Goal: Obtain resource: Download file/media

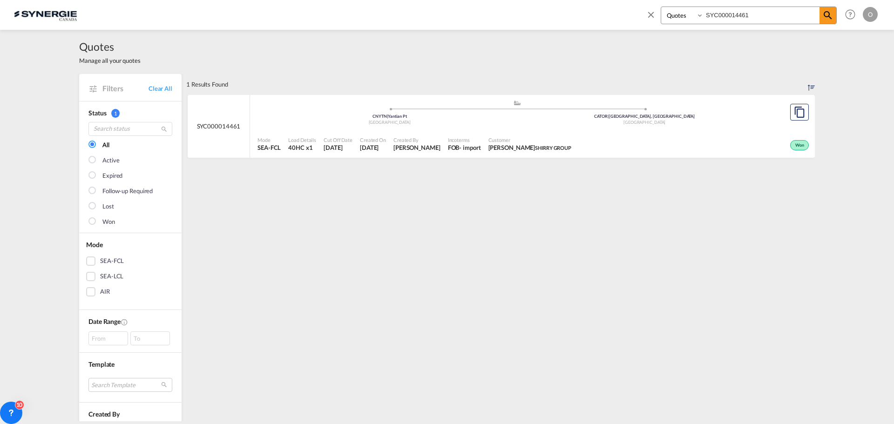
select select "Quotes"
drag, startPoint x: 759, startPoint y: 14, endPoint x: 648, endPoint y: 14, distance: 111.7
click at [648, 14] on div "Bookings Quotes Enquiries SYC000014461" at bounding box center [741, 18] width 191 height 22
paste input "3115"
type input "SYC000013115"
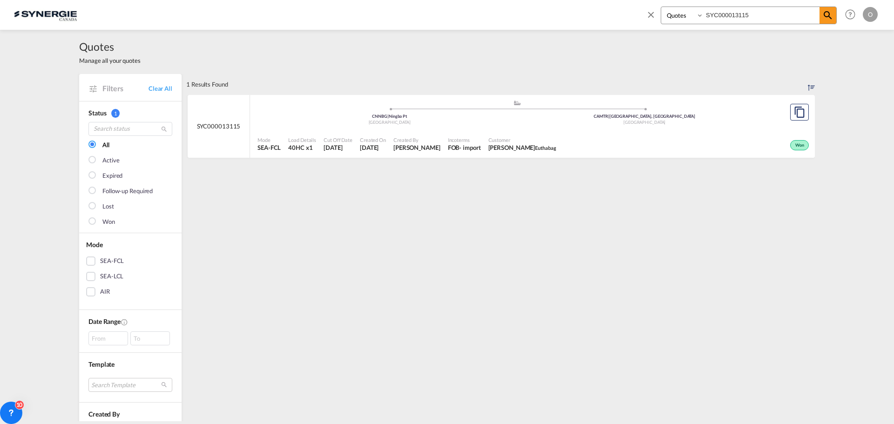
click at [623, 135] on div "Won" at bounding box center [685, 144] width 251 height 23
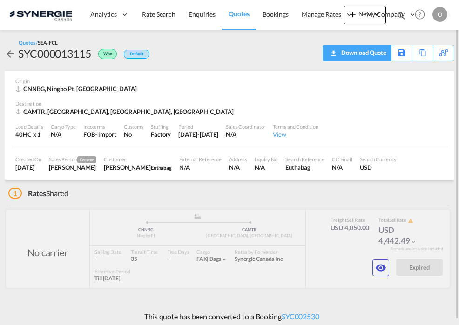
click at [375, 55] on div "Download Quote" at bounding box center [362, 52] width 47 height 15
